Goal: Task Accomplishment & Management: Complete application form

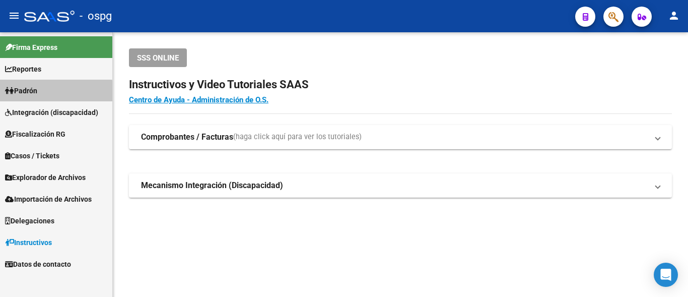
click at [52, 92] on link "Padrón" at bounding box center [56, 91] width 112 height 22
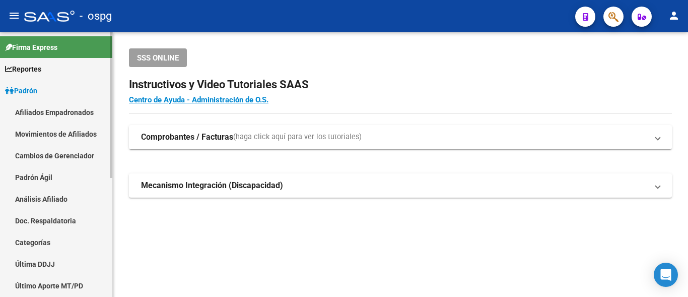
drag, startPoint x: 52, startPoint y: 92, endPoint x: 29, endPoint y: 197, distance: 107.8
click at [29, 197] on link "Análisis Afiliado" at bounding box center [56, 199] width 112 height 22
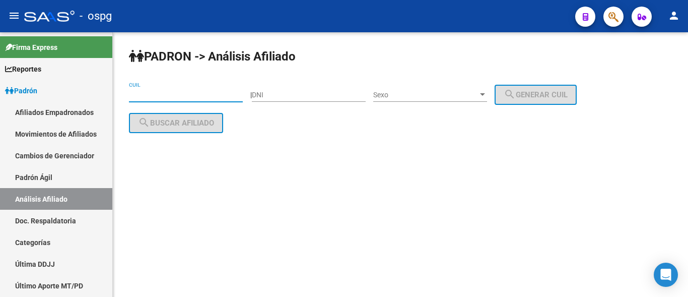
drag, startPoint x: 158, startPoint y: 93, endPoint x: 169, endPoint y: 94, distance: 11.1
click at [158, 93] on input "CUIL" at bounding box center [186, 95] width 114 height 9
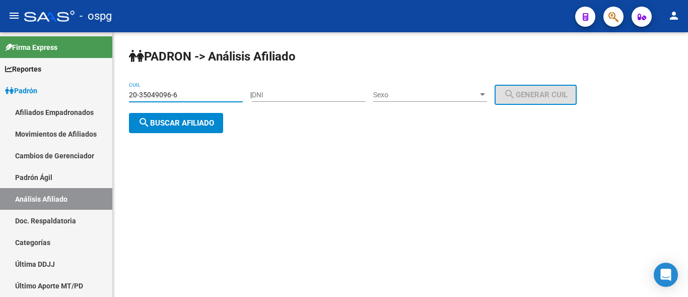
type input "20-35049096-6"
click at [167, 116] on button "search Buscar afiliado" at bounding box center [176, 123] width 94 height 20
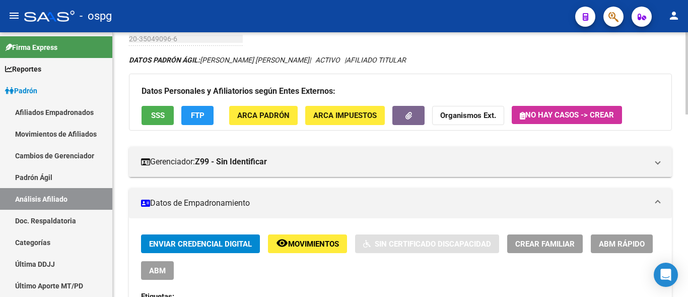
scroll to position [34, 0]
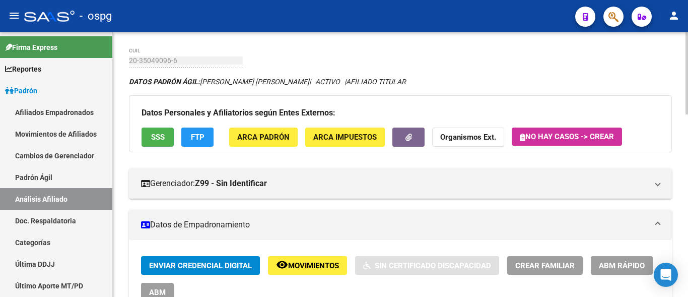
click at [201, 144] on button "FTP" at bounding box center [197, 136] width 32 height 19
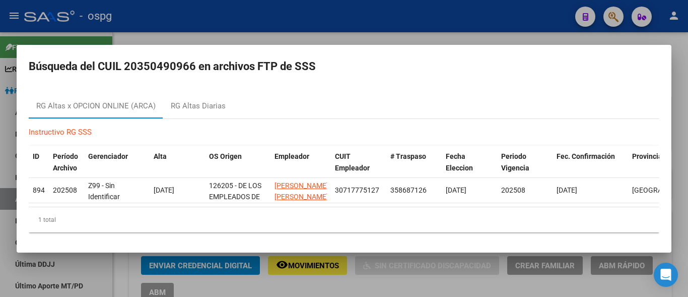
click at [288, 30] on div at bounding box center [344, 148] width 688 height 297
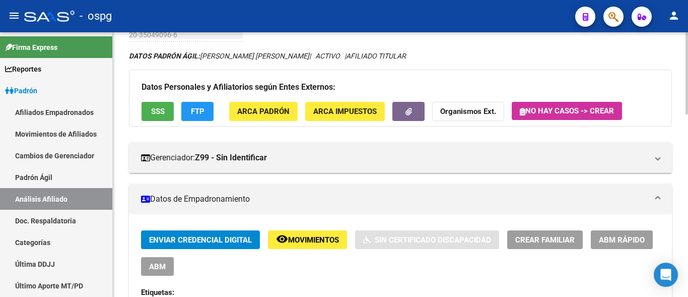
scroll to position [85, 0]
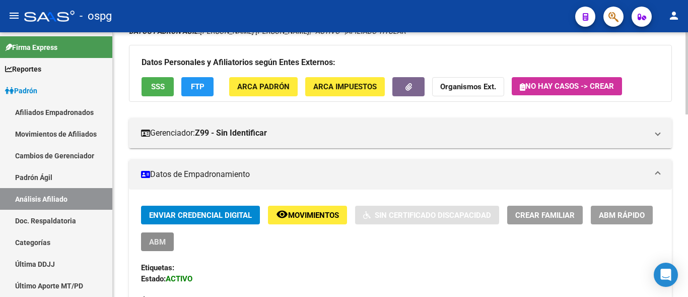
click at [164, 240] on span "ABM" at bounding box center [157, 241] width 17 height 9
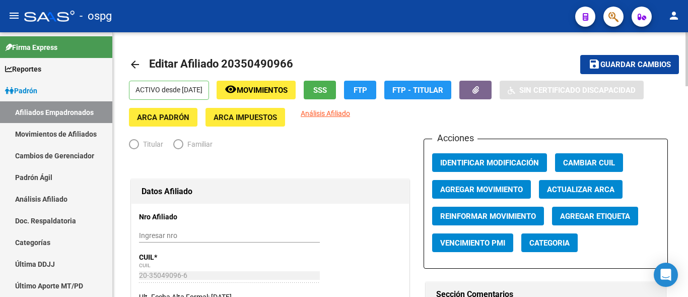
radio input "true"
type input "30-71777512-7"
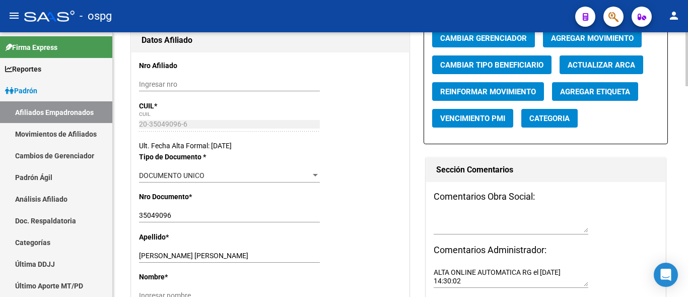
scroll to position [201, 0]
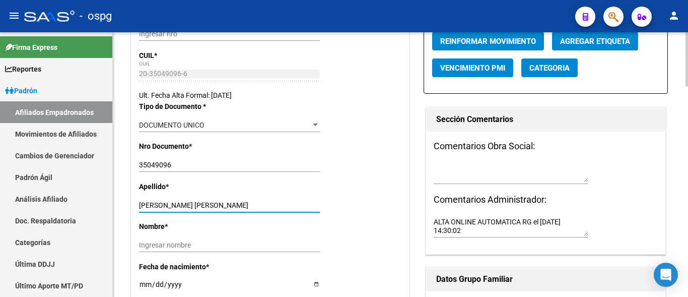
drag, startPoint x: 192, startPoint y: 205, endPoint x: 260, endPoint y: 205, distance: 68.0
click at [282, 205] on input "[PERSON_NAME] [PERSON_NAME]" at bounding box center [229, 205] width 181 height 9
type input "[PERSON_NAME]"
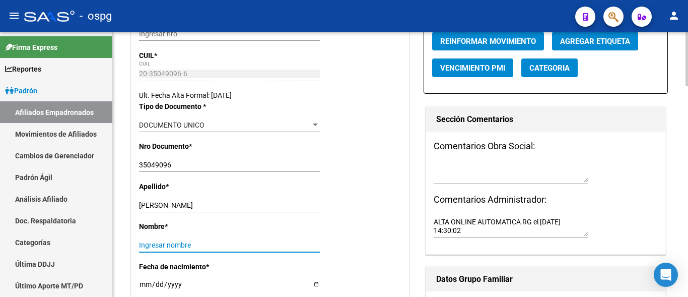
click at [146, 248] on input "Ingresar nombre" at bounding box center [229, 245] width 181 height 9
paste input "[PERSON_NAME]"
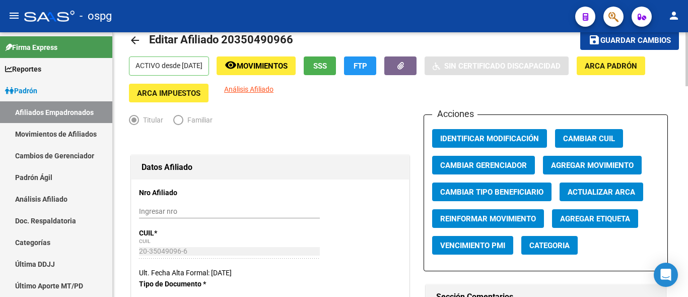
scroll to position [0, 0]
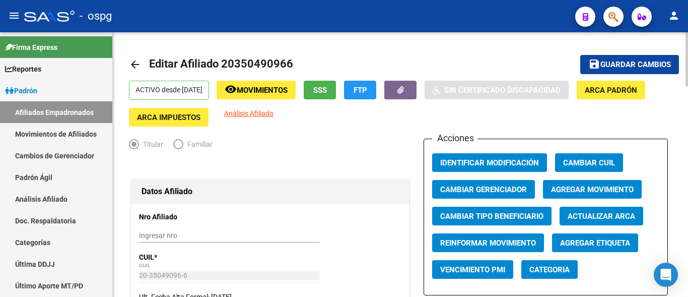
type input "[PERSON_NAME]"
click at [610, 68] on span "Guardar cambios" at bounding box center [635, 64] width 70 height 9
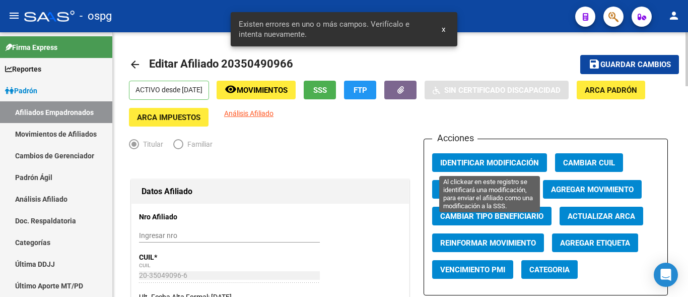
click at [486, 162] on span "Identificar Modificación" at bounding box center [489, 162] width 99 height 9
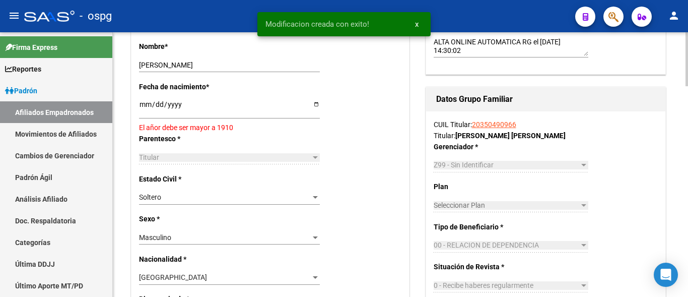
scroll to position [403, 0]
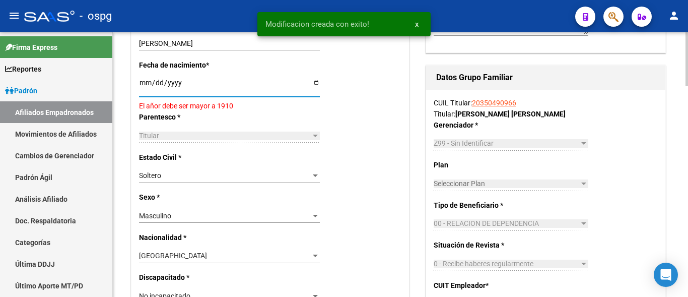
click at [146, 86] on input "[DATE]" at bounding box center [229, 86] width 181 height 15
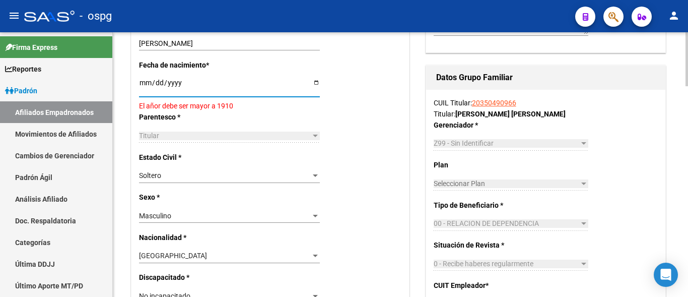
type input "[DATE]"
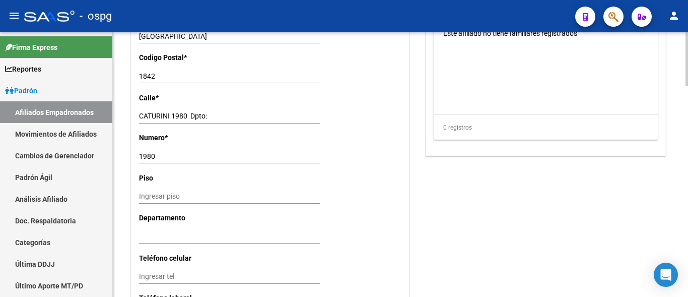
scroll to position [856, 0]
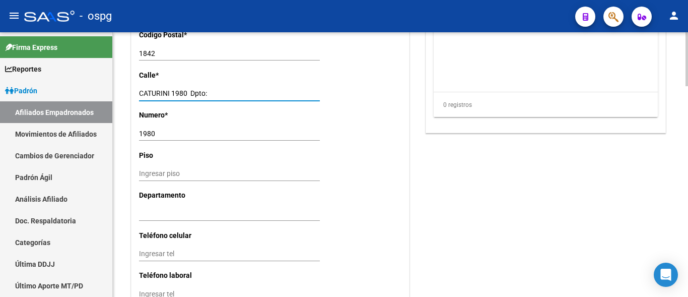
drag, startPoint x: 171, startPoint y: 90, endPoint x: 213, endPoint y: 93, distance: 42.4
click at [213, 93] on input "CATURINI 1980 Dpto:" at bounding box center [229, 93] width 181 height 9
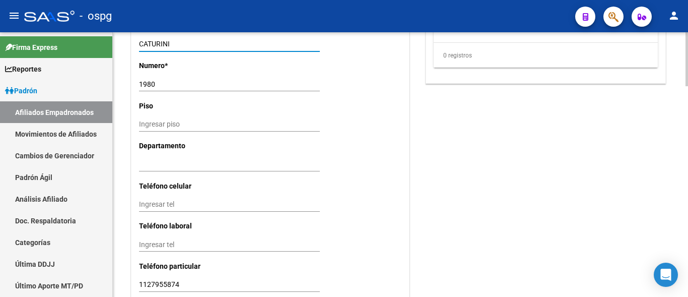
scroll to position [906, 0]
type input "CATURINI"
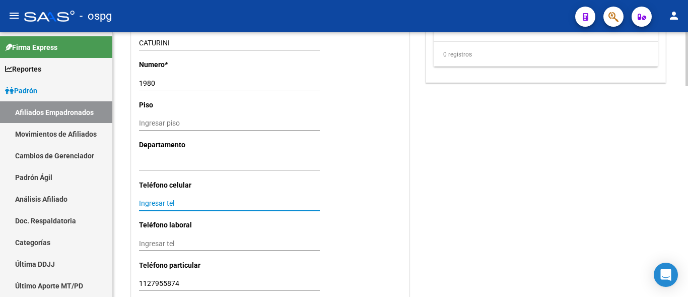
click at [160, 205] on input "Ingresar tel" at bounding box center [229, 203] width 181 height 9
type input "1127955874"
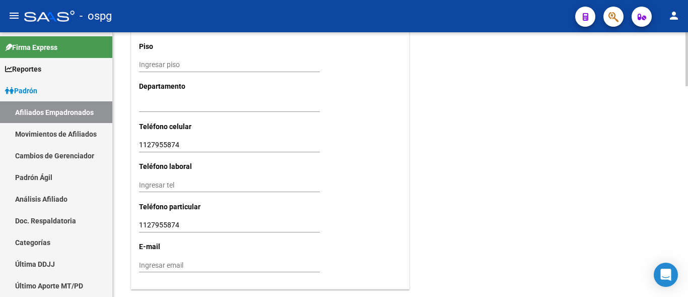
scroll to position [1032, 0]
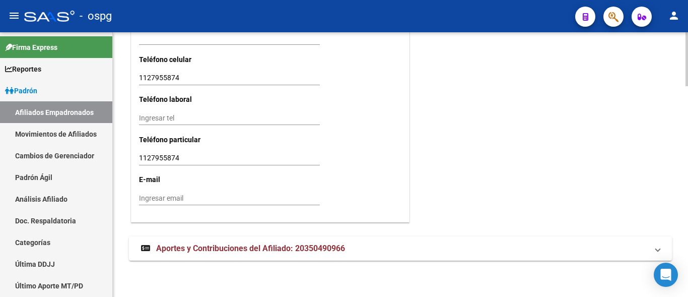
drag, startPoint x: 139, startPoint y: 176, endPoint x: 142, endPoint y: 181, distance: 6.6
click at [142, 180] on p "E-mail" at bounding box center [178, 179] width 79 height 11
click at [149, 198] on input "Ingresar email" at bounding box center [229, 198] width 181 height 9
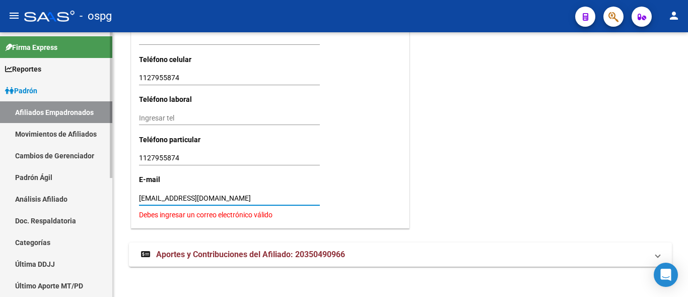
drag, startPoint x: 259, startPoint y: 198, endPoint x: 92, endPoint y: 200, distance: 167.7
click at [92, 200] on mat-sidenav-container "Firma Express Reportes Ingresos Devengados Análisis Histórico Detalles Transfer…" at bounding box center [344, 164] width 688 height 264
type input "[EMAIL_ADDRESS][DOMAIN_NAME]"
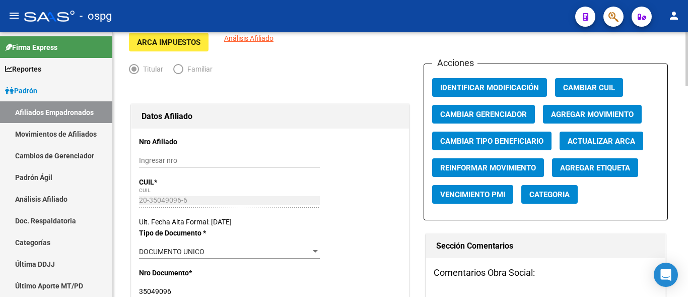
scroll to position [0, 0]
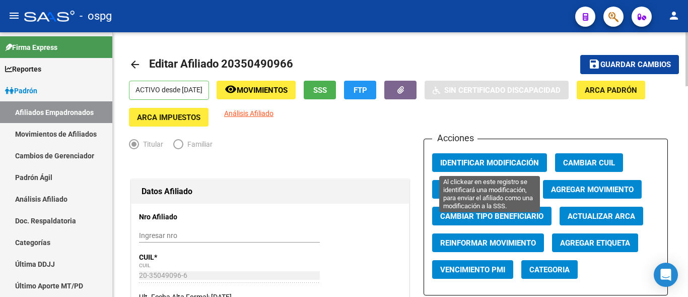
type input "[EMAIL_ADDRESS][DOMAIN_NAME]"
click at [485, 157] on button "Identificar Modificación" at bounding box center [489, 162] width 115 height 19
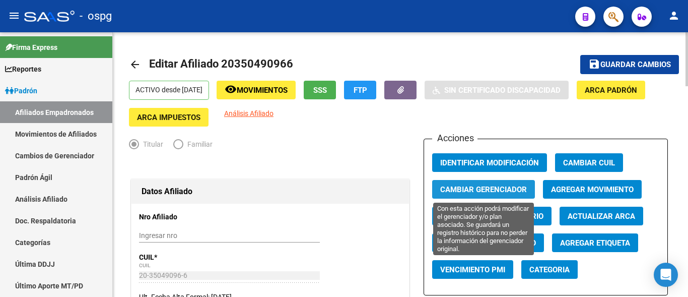
click at [480, 192] on span "Cambiar Gerenciador" at bounding box center [483, 189] width 87 height 9
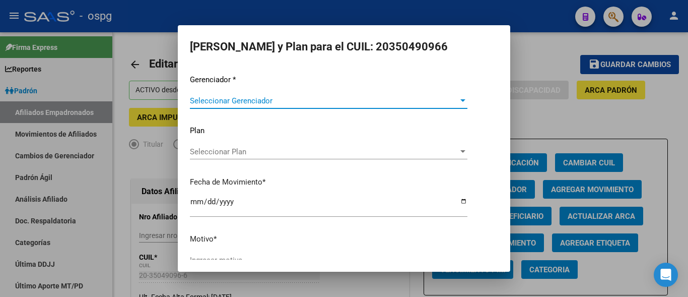
click at [230, 109] on div "Seleccionar Gerenciador Seleccionar Gerenciador" at bounding box center [328, 105] width 277 height 25
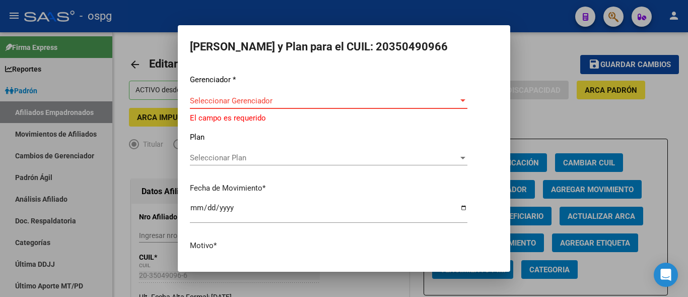
click at [260, 103] on span "Seleccionar Gerenciador" at bounding box center [324, 100] width 268 height 9
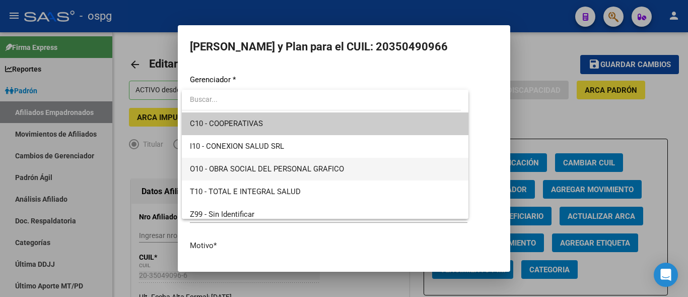
click at [247, 174] on span "O10 - OBRA SOCIAL DEL PERSONAL GRAFICO" at bounding box center [325, 169] width 270 height 23
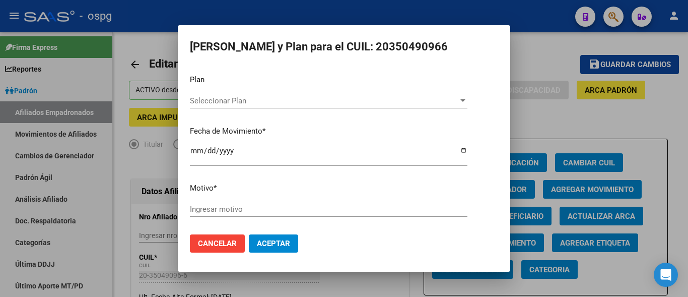
scroll to position [52, 0]
click at [217, 209] on input "Ingresar motivo" at bounding box center [328, 207] width 277 height 9
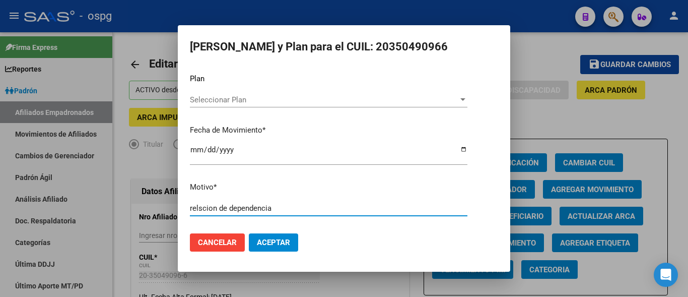
type input "relscion de dependencia"
click at [278, 241] on span "Aceptar" at bounding box center [273, 242] width 33 height 9
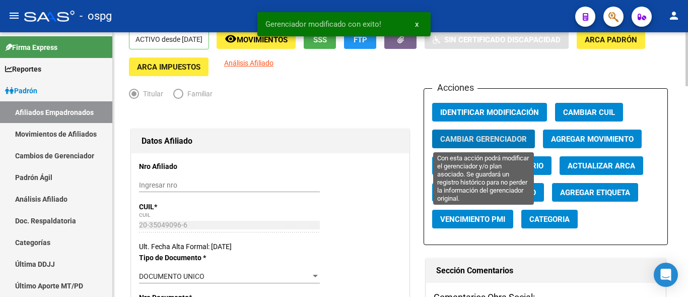
scroll to position [0, 0]
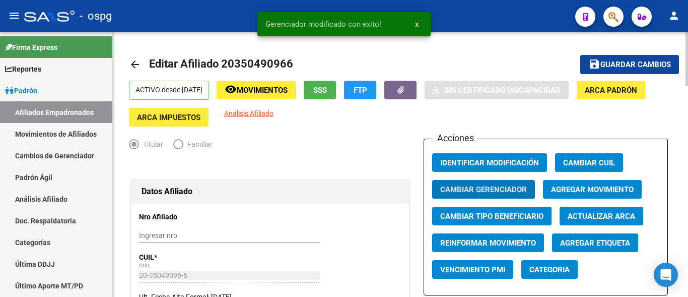
click at [628, 65] on span "Guardar cambios" at bounding box center [635, 64] width 70 height 9
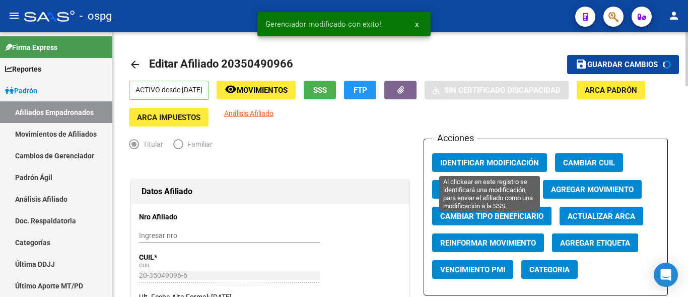
click at [450, 165] on span "Identificar Modificación" at bounding box center [489, 162] width 99 height 9
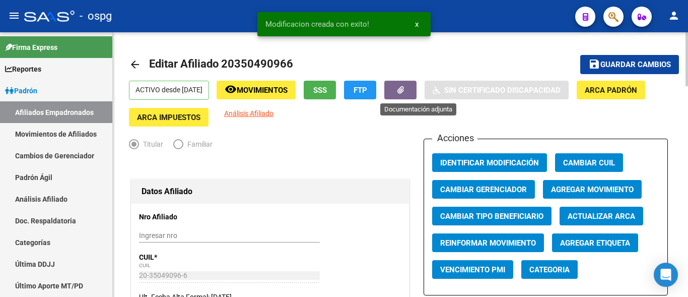
click at [404, 91] on icon "button" at bounding box center [400, 90] width 7 height 8
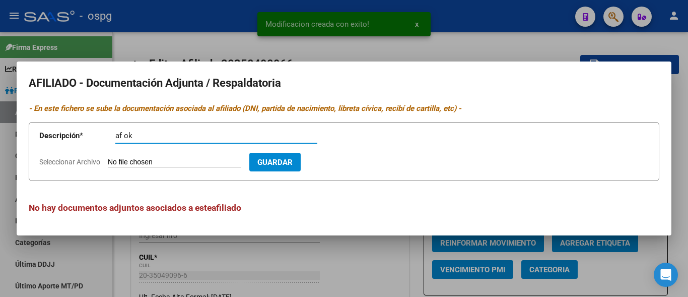
type input "af ok"
click at [142, 165] on input "Seleccionar Archivo" at bounding box center [174, 163] width 133 height 10
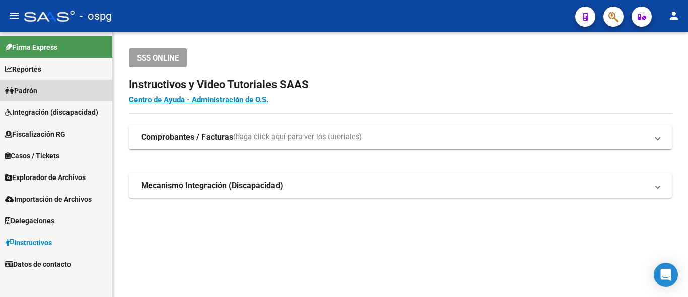
click at [48, 87] on link "Padrón" at bounding box center [56, 91] width 112 height 22
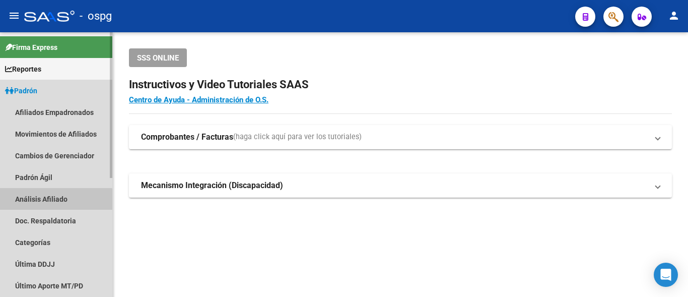
click at [29, 205] on link "Análisis Afiliado" at bounding box center [56, 199] width 112 height 22
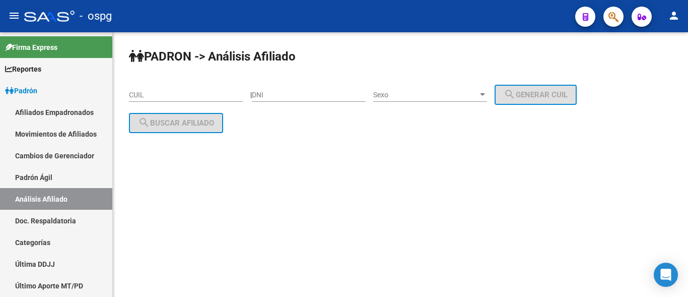
click at [130, 95] on input "CUIL" at bounding box center [186, 95] width 114 height 9
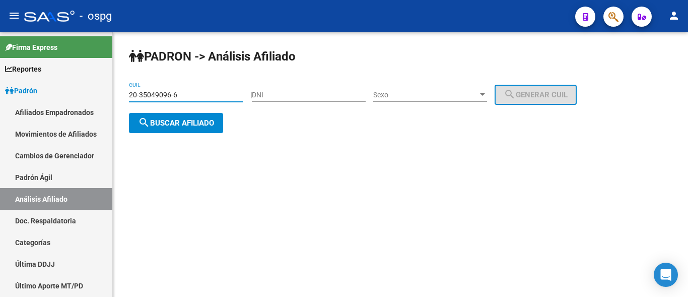
type input "20-35049096-6"
click at [188, 133] on div "PADRON -> Análisis Afiliado 20-35049096-6 CUIL | DNI Sexo Sexo search Generar C…" at bounding box center [400, 98] width 575 height 133
click at [192, 129] on button "search Buscar afiliado" at bounding box center [176, 123] width 94 height 20
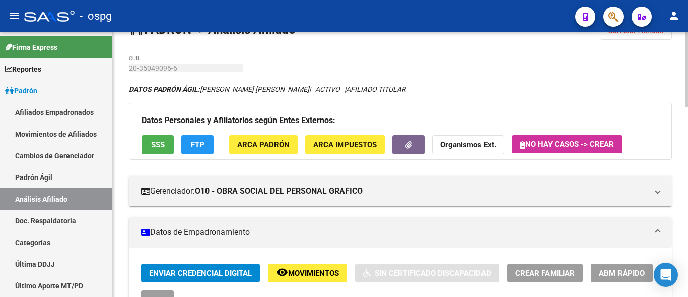
scroll to position [50, 0]
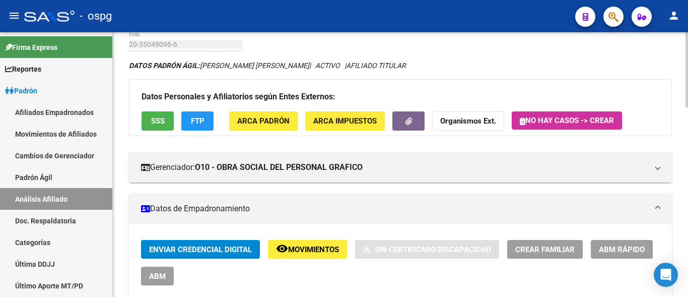
click at [534, 253] on span "Crear Familiar" at bounding box center [544, 249] width 59 height 9
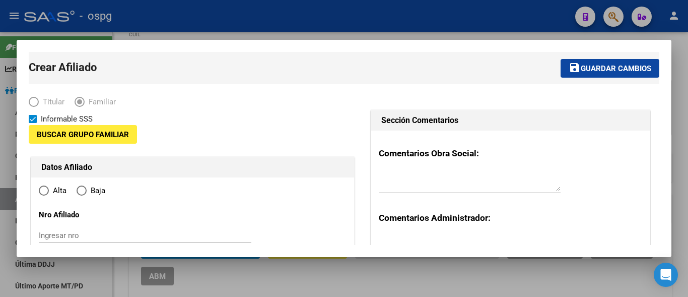
type input "30-71777512-7"
type input "[GEOGRAPHIC_DATA]"
type input "1842"
type input "CATURINI"
type input "1980"
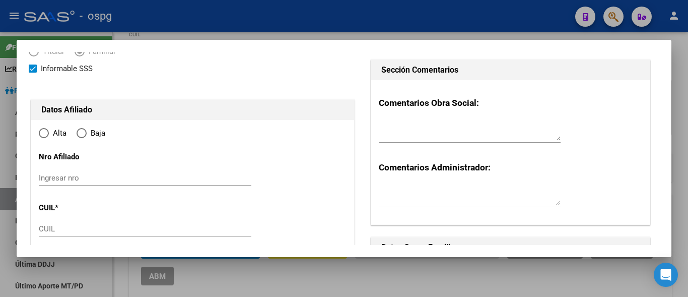
radio input "true"
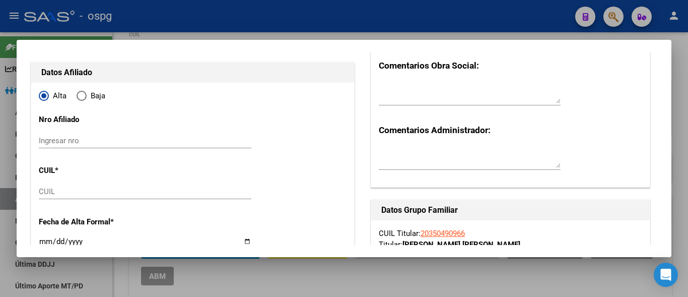
scroll to position [101, 0]
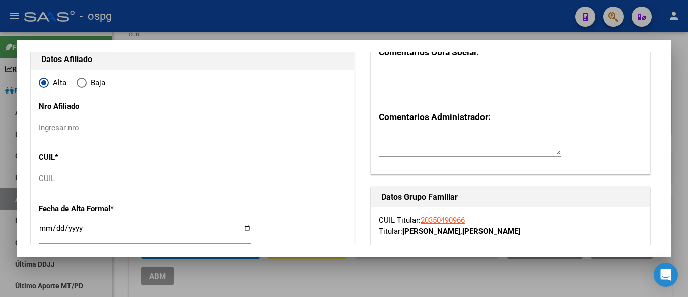
type input "30-71777512-7"
click at [47, 180] on input "CUIL" at bounding box center [145, 178] width 212 height 9
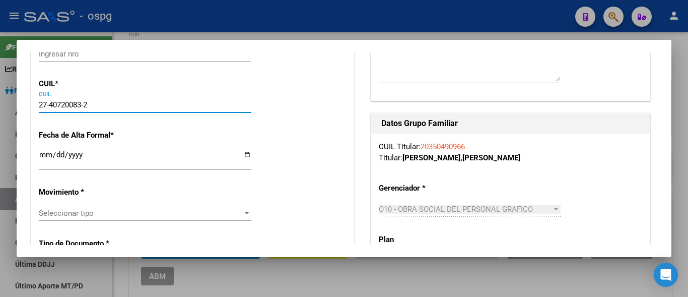
scroll to position [201, 0]
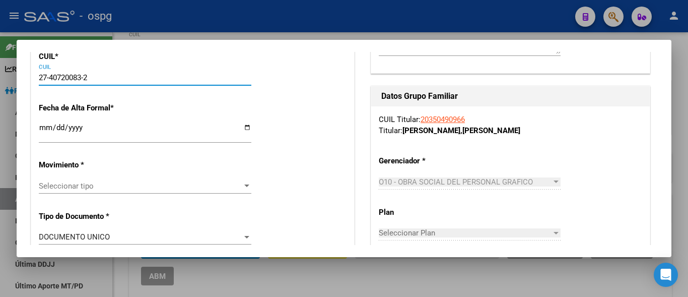
type input "27-40720083-2"
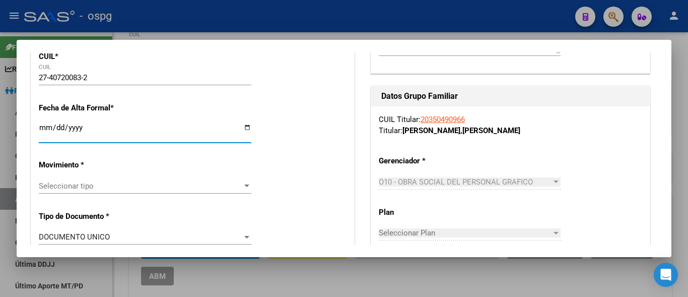
click at [51, 128] on input "Ingresar fecha" at bounding box center [145, 131] width 212 height 16
type input "40720083"
type input "SORUCO"
type input "CAROLINA DEBORA YAZMIN"
type input "1992-09-29"
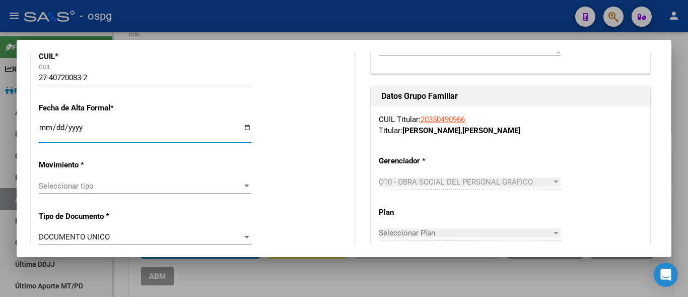
type input "[GEOGRAPHIC_DATA]"
type input "CATURINI"
type input "1980"
click at [39, 131] on input "Ingresar fecha" at bounding box center [145, 131] width 212 height 16
click at [42, 126] on input "Ingresar fecha" at bounding box center [145, 131] width 212 height 16
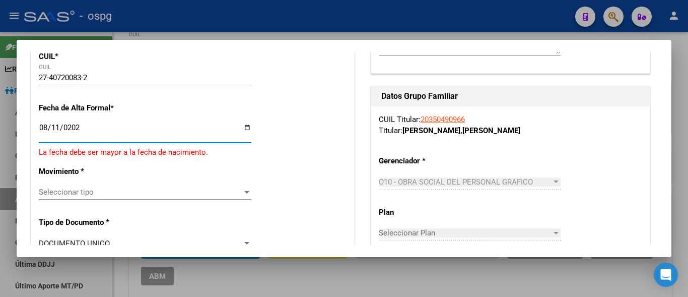
type input "[DATE]"
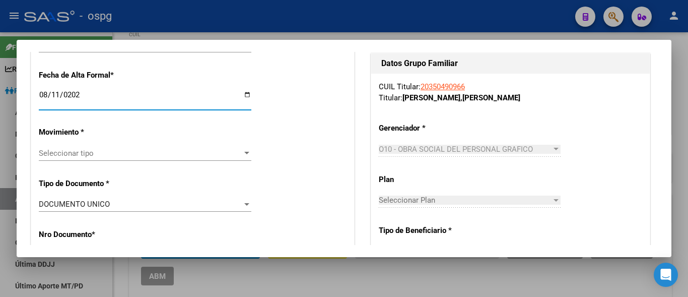
scroll to position [252, 0]
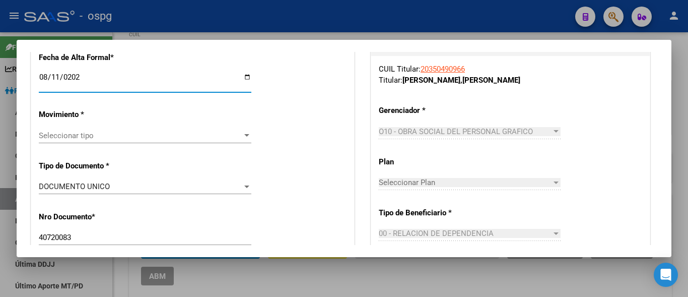
click at [62, 134] on span "Seleccionar tipo" at bounding box center [140, 135] width 203 height 9
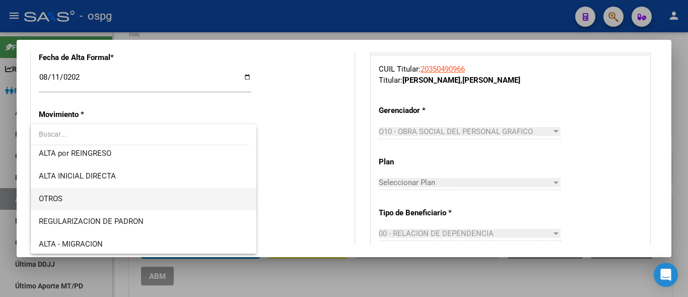
scroll to position [0, 0]
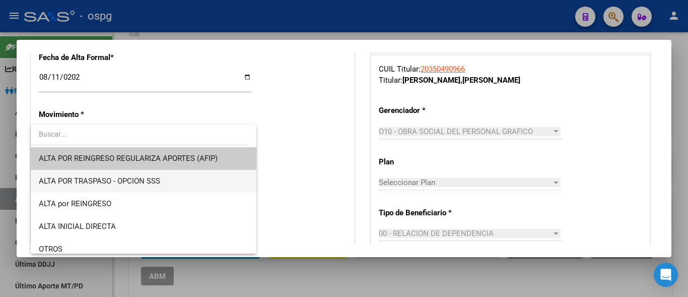
click at [126, 185] on span "ALTA POR TRASPASO - OPCION SSS" at bounding box center [99, 180] width 121 height 9
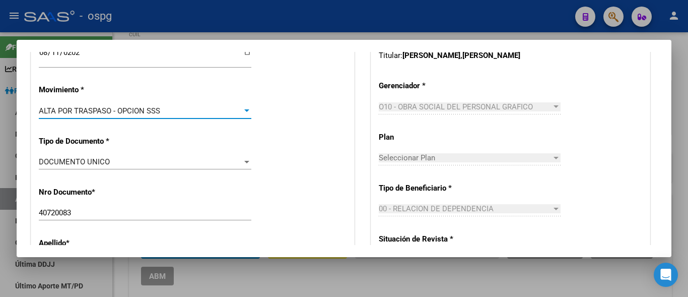
scroll to position [252, 0]
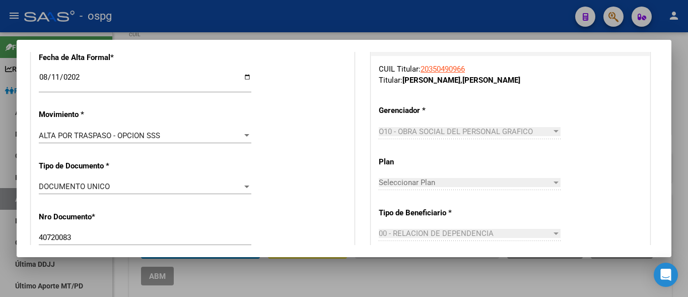
drag, startPoint x: 119, startPoint y: 144, endPoint x: 118, endPoint y: 137, distance: 7.6
click at [119, 143] on div "ALTA POR TRASPASO - OPCION SSS Seleccionar tipo" at bounding box center [145, 140] width 212 height 25
click at [118, 136] on span "ALTA POR TRASPASO - OPCION SSS" at bounding box center [99, 135] width 121 height 9
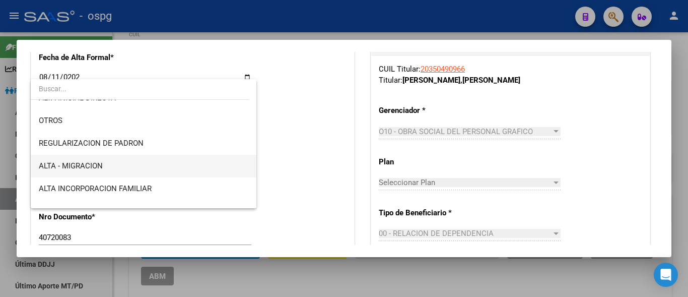
scroll to position [101, 0]
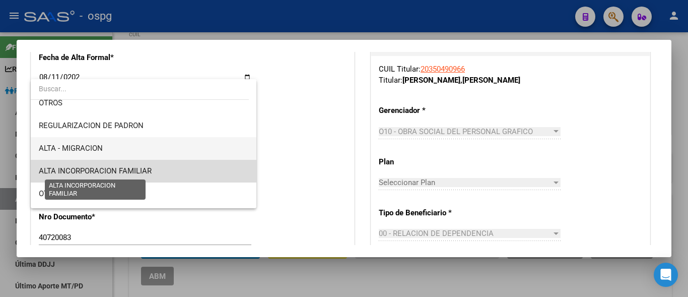
click at [146, 167] on span "ALTA INCORPORACION FAMILIAR" at bounding box center [95, 170] width 113 height 9
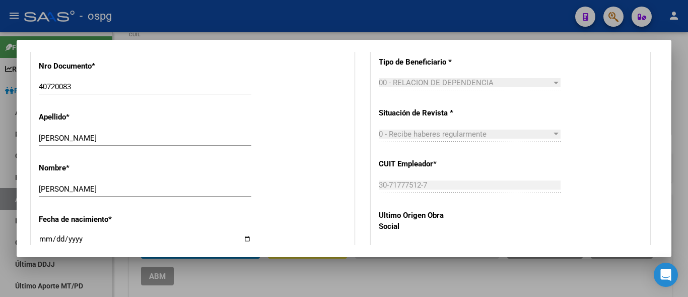
scroll to position [403, 0]
drag, startPoint x: 76, startPoint y: 186, endPoint x: 113, endPoint y: 188, distance: 37.3
click at [139, 188] on input "CAROLINA DEBORA YAZMIN" at bounding box center [145, 188] width 212 height 9
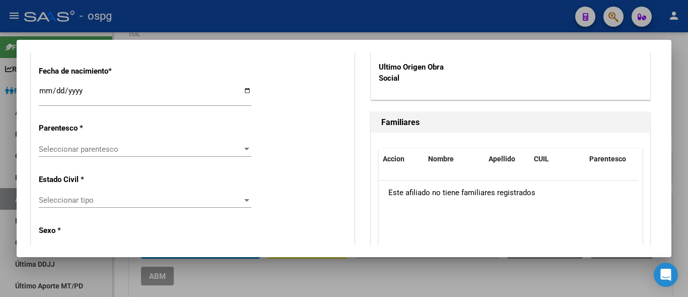
scroll to position [554, 0]
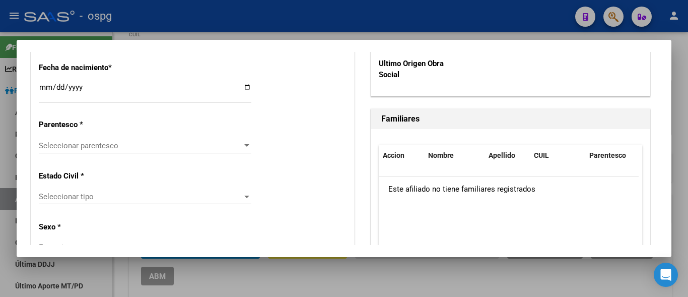
type input "CAROLINA"
click at [68, 144] on span "Seleccionar parentesco" at bounding box center [140, 145] width 203 height 9
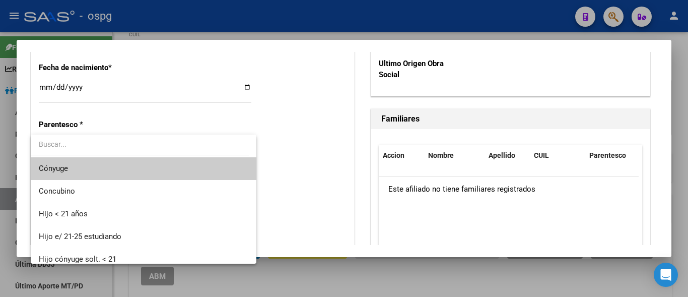
click at [166, 89] on div at bounding box center [344, 148] width 688 height 297
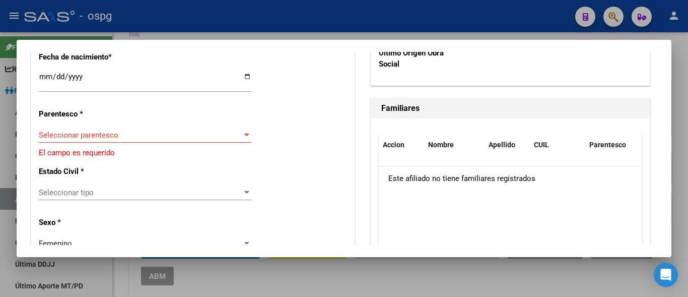
scroll to position [604, 0]
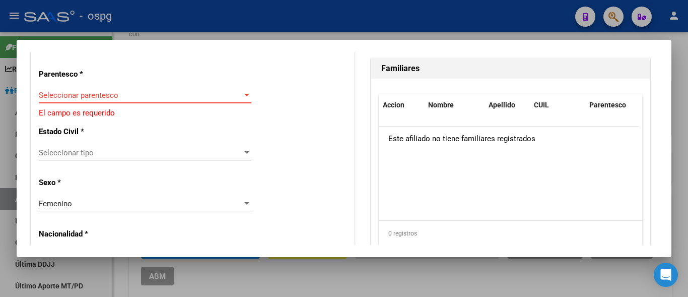
click at [59, 96] on span "Seleccionar parentesco" at bounding box center [140, 95] width 203 height 9
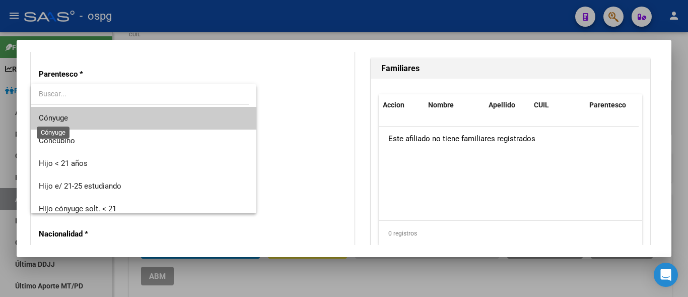
click at [63, 120] on span "Cónyuge" at bounding box center [53, 117] width 29 height 9
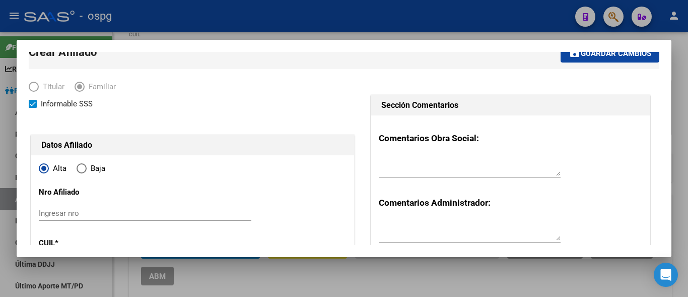
scroll to position [0, 0]
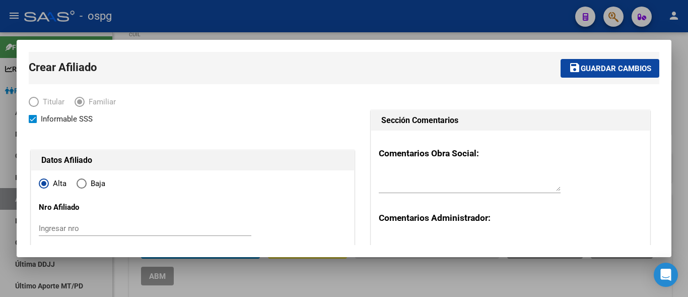
click at [586, 65] on span "Guardar cambios" at bounding box center [615, 68] width 70 height 9
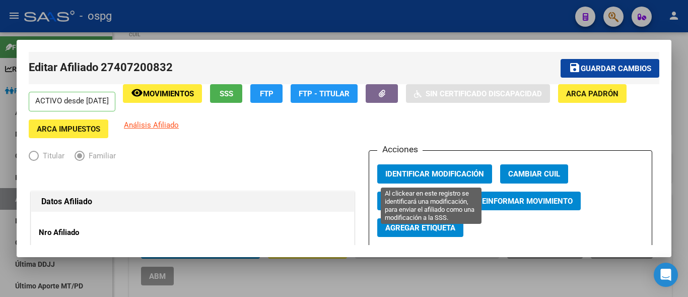
click at [406, 179] on button "Identificar Modificación" at bounding box center [434, 173] width 115 height 19
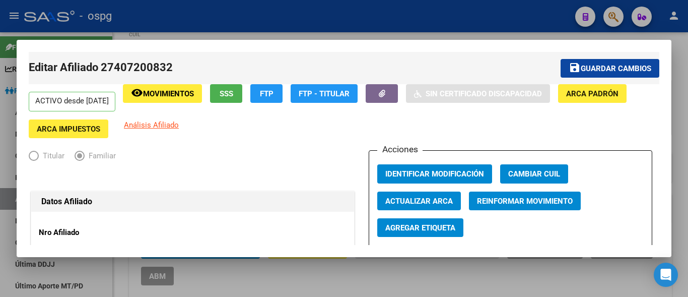
click at [260, 17] on div at bounding box center [344, 148] width 688 height 297
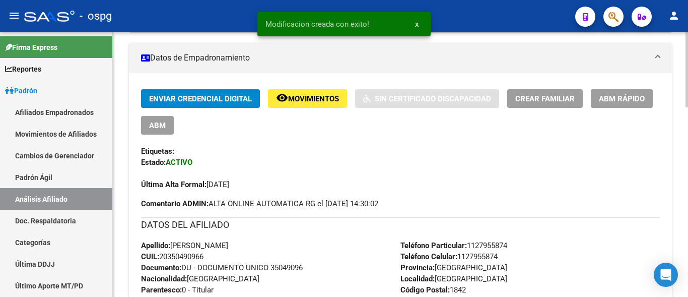
scroll to position [201, 0]
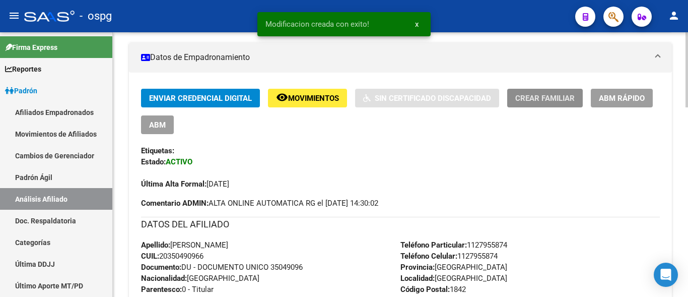
click at [542, 105] on button "Crear Familiar" at bounding box center [545, 98] width 76 height 19
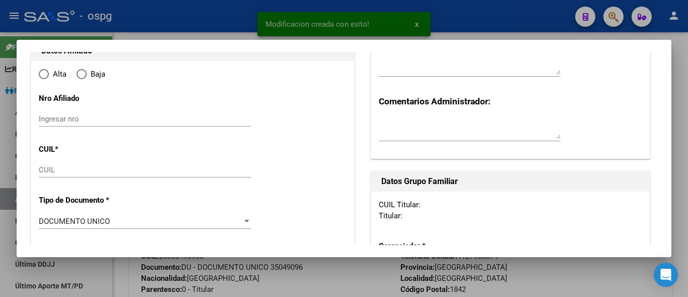
type input "30-71777512-7"
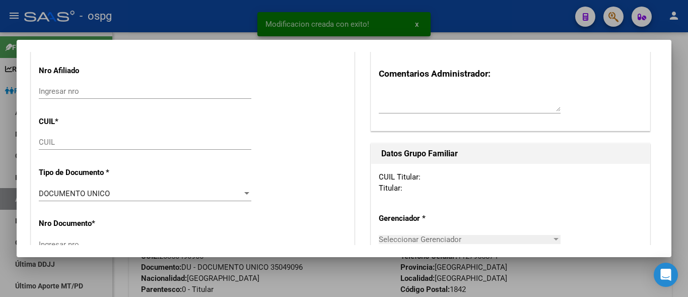
type input "[GEOGRAPHIC_DATA]"
type input "1842"
type input "CATURINI"
type input "1980"
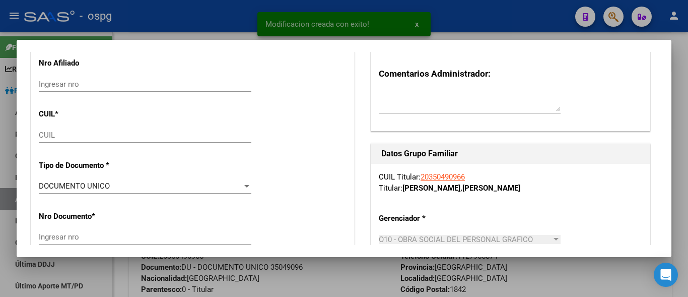
radio input "true"
type input "30-71777512-7"
click at [48, 132] on input "CUIL" at bounding box center [145, 134] width 212 height 9
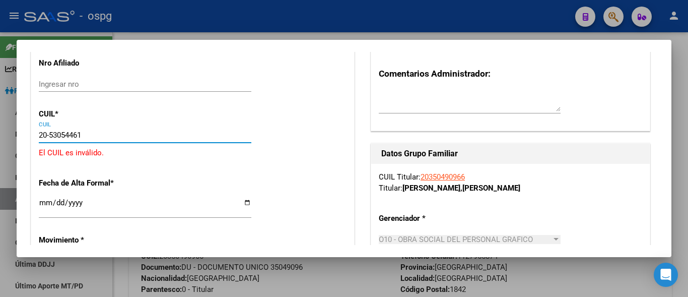
type input "20-53054461-4"
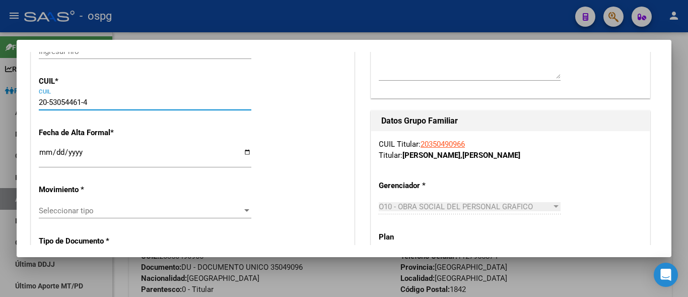
scroll to position [194, 0]
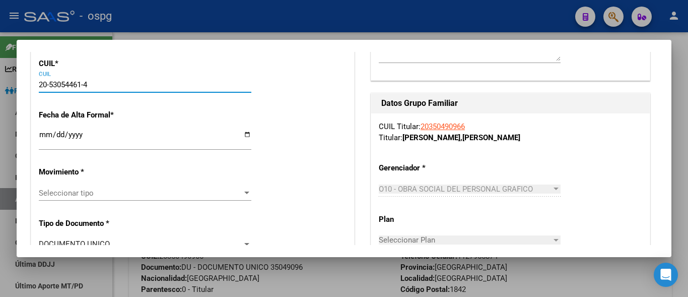
type input "53054461"
type input "GARCIA SORUCO"
type input "ISAAC DANIEL"
type input "2013-03-16"
type input "[GEOGRAPHIC_DATA]"
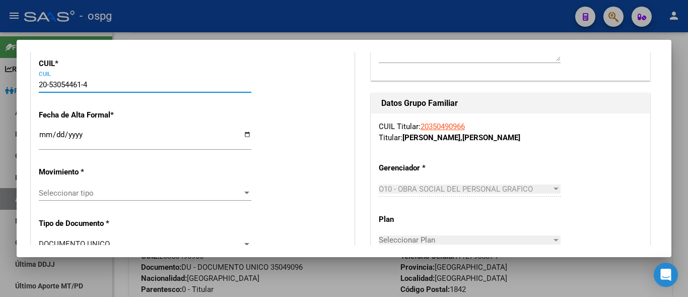
type input "FARO PATAGONIA"
type input "1930"
type input "00"
type input "20-53054461-4"
click at [41, 136] on input "Ingresar fecha" at bounding box center [145, 138] width 212 height 16
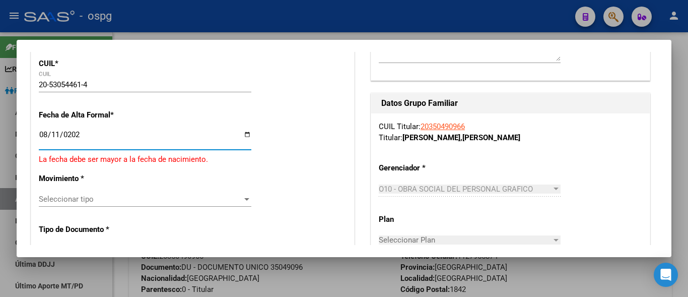
type input "[DATE]"
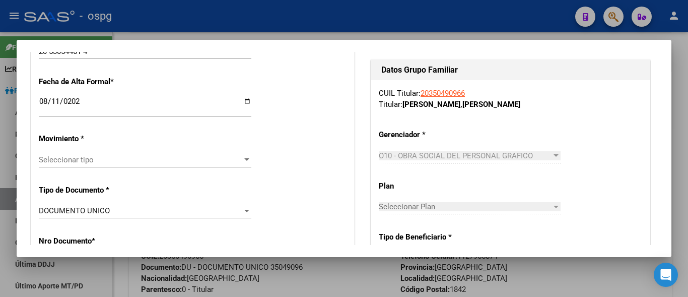
scroll to position [245, 0]
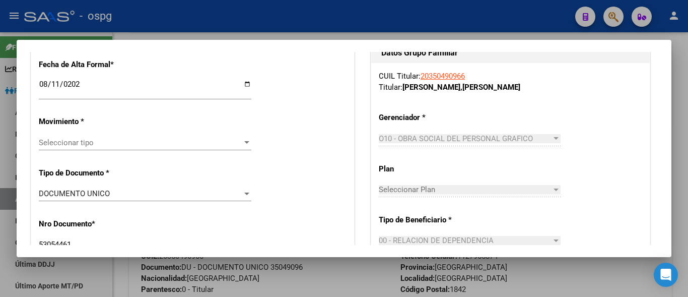
click at [57, 141] on span "Seleccionar tipo" at bounding box center [140, 142] width 203 height 9
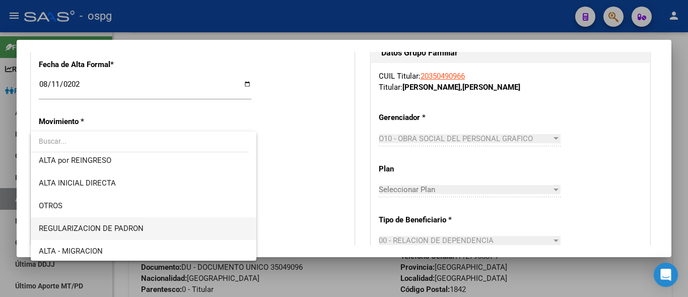
scroll to position [101, 0]
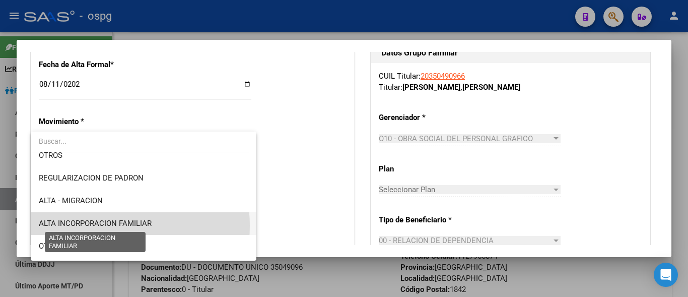
click at [107, 226] on span "ALTA INCORPORACION FAMILIAR" at bounding box center [95, 222] width 113 height 9
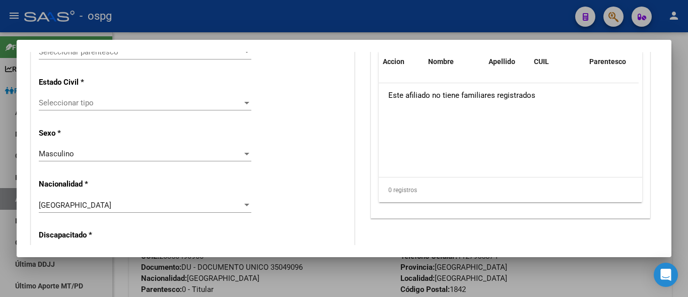
scroll to position [597, 0]
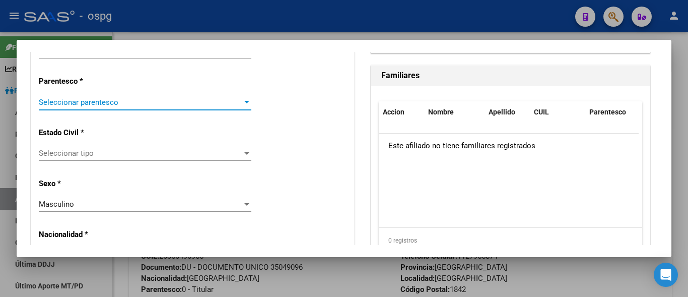
click at [66, 104] on span "Seleccionar parentesco" at bounding box center [140, 102] width 203 height 9
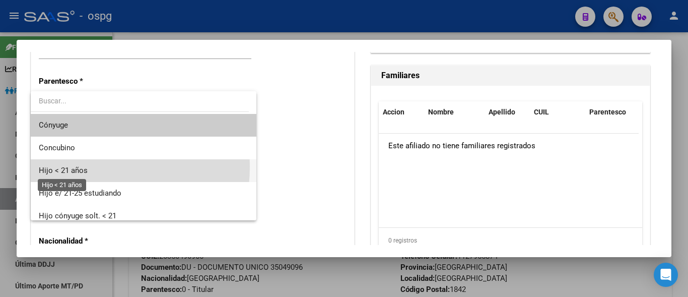
click at [75, 167] on span "Hijo < 21 años" at bounding box center [63, 170] width 49 height 9
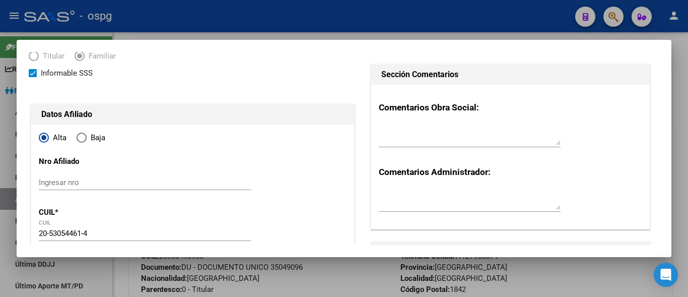
scroll to position [0, 0]
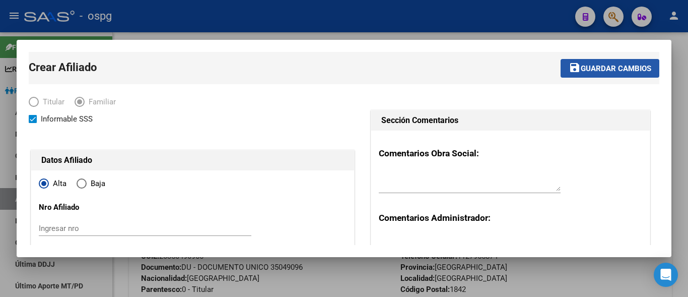
click at [571, 69] on mat-icon "save" at bounding box center [574, 67] width 12 height 12
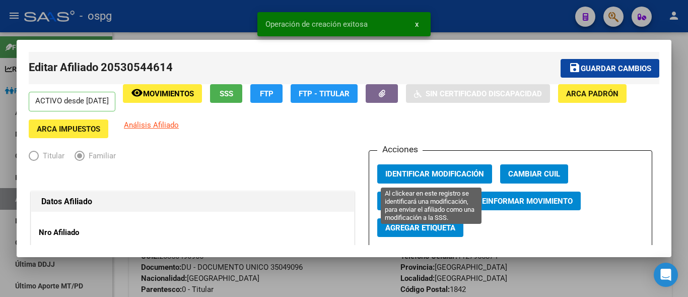
click at [420, 181] on button "Identificar Modificación" at bounding box center [434, 173] width 115 height 19
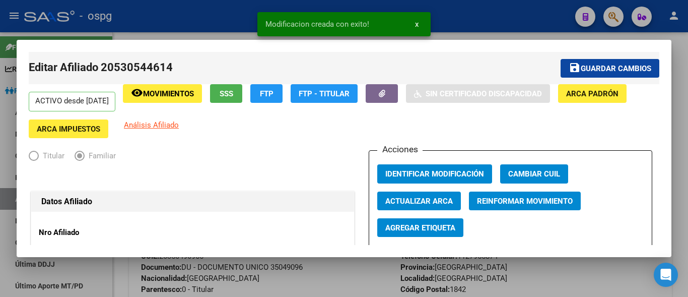
click at [144, 22] on div at bounding box center [344, 148] width 688 height 297
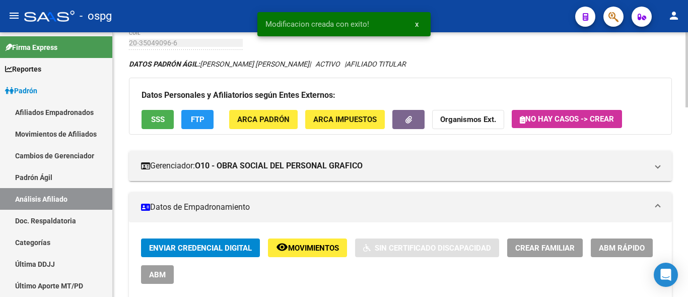
scroll to position [50, 0]
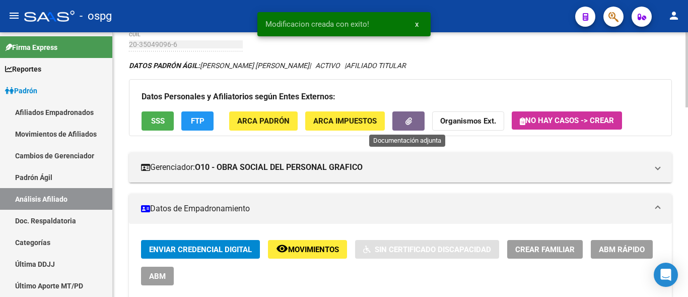
click at [415, 121] on button "button" at bounding box center [408, 120] width 32 height 19
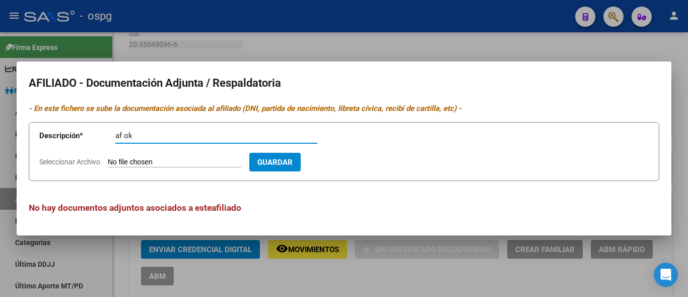
type input "af ok"
click at [135, 165] on input "Seleccionar Archivo" at bounding box center [174, 163] width 133 height 10
type input "C:\fakepath\af ok garcia.pdf"
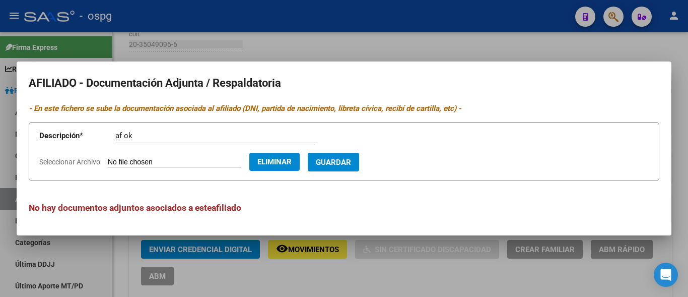
click at [348, 151] on form "Descripción * af ok Descripción Seleccionar Archivo Eliminar Guardar" at bounding box center [344, 151] width 630 height 59
click at [346, 160] on span "Guardar" at bounding box center [333, 162] width 35 height 9
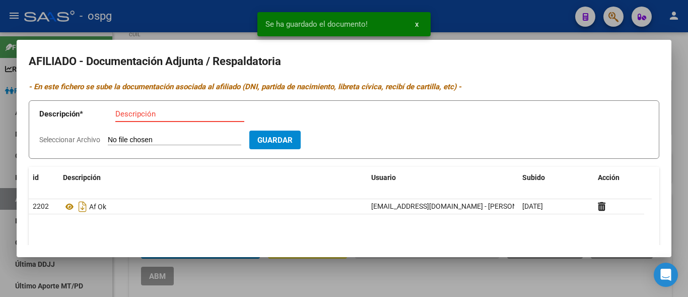
click at [118, 115] on input "Descripción" at bounding box center [179, 113] width 129 height 9
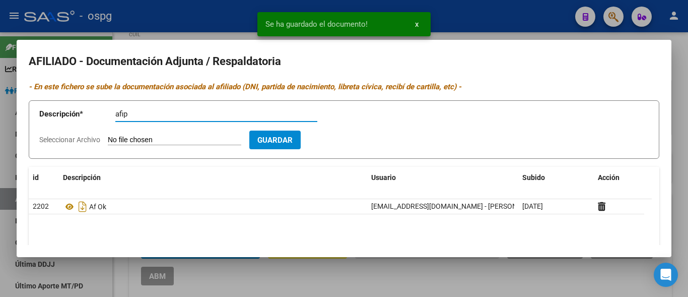
type input "afip"
click at [146, 137] on input "Seleccionar Archivo" at bounding box center [174, 140] width 133 height 10
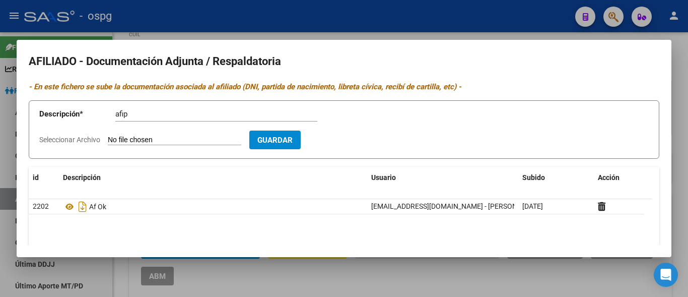
type input "C:\fakepath\alta temprana garcia.pdf"
click at [342, 147] on button "Guardar" at bounding box center [333, 139] width 51 height 19
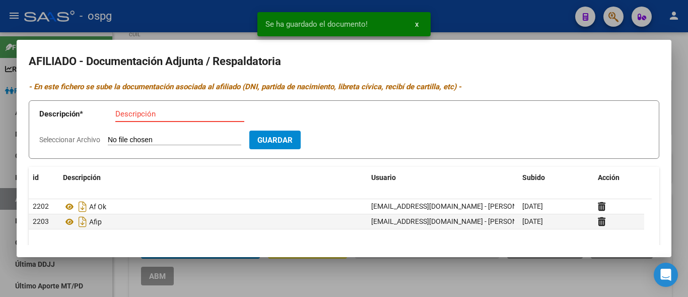
click at [140, 116] on input "Descripción" at bounding box center [179, 113] width 129 height 9
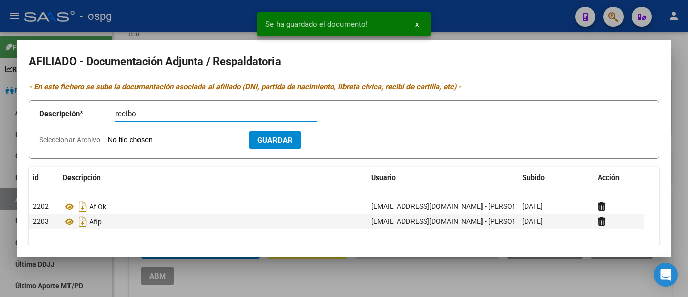
type input "recibo"
click at [138, 141] on input "Seleccionar Archivo" at bounding box center [174, 140] width 133 height 10
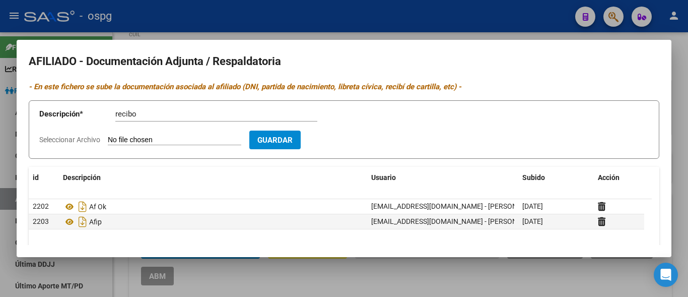
type input "C:\fakepath\recibo garcia.pdf"
click at [351, 139] on span "Guardar" at bounding box center [333, 139] width 35 height 9
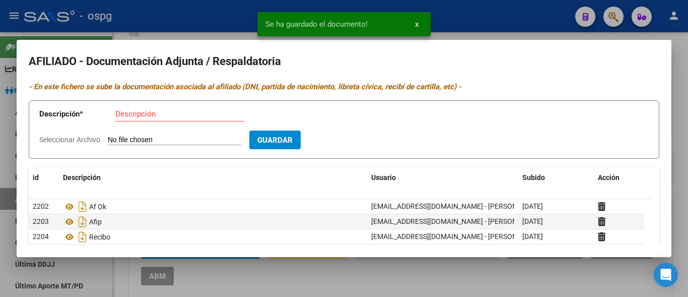
click at [116, 117] on input "Descripción" at bounding box center [179, 113] width 129 height 9
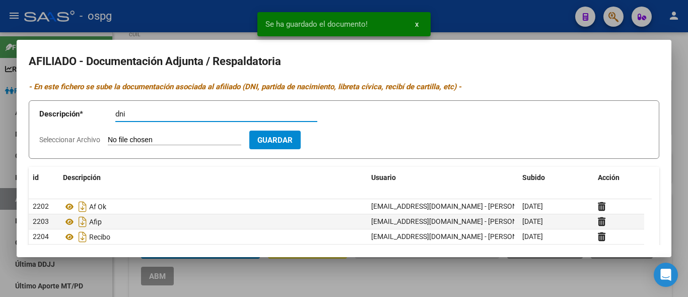
type input "dni"
click at [107, 132] on form "Descripción * dni Descripción Seleccionar Archivo Guardar" at bounding box center [344, 129] width 630 height 59
click at [112, 141] on input "Seleccionar Archivo" at bounding box center [174, 140] width 133 height 10
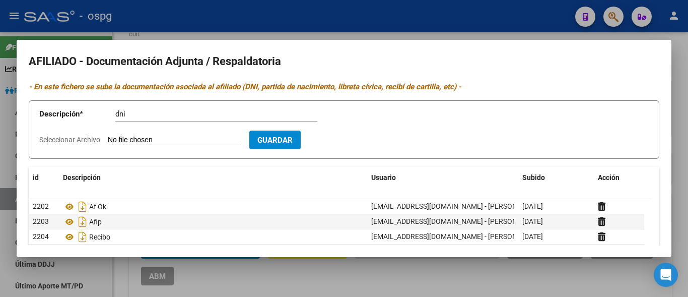
type input "C:\fakepath\garcia.pdf"
click at [344, 142] on span "Guardar" at bounding box center [333, 139] width 35 height 9
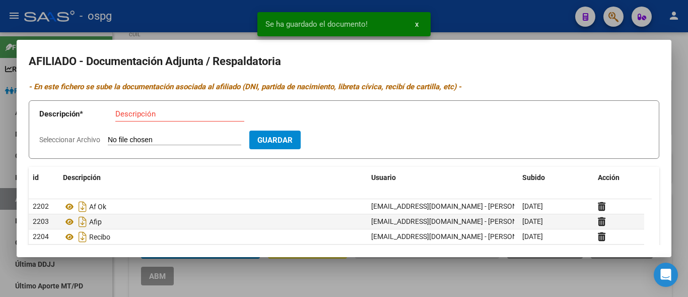
click at [184, 141] on input "Seleccionar Archivo" at bounding box center [174, 140] width 133 height 10
